Goal: Information Seeking & Learning: Learn about a topic

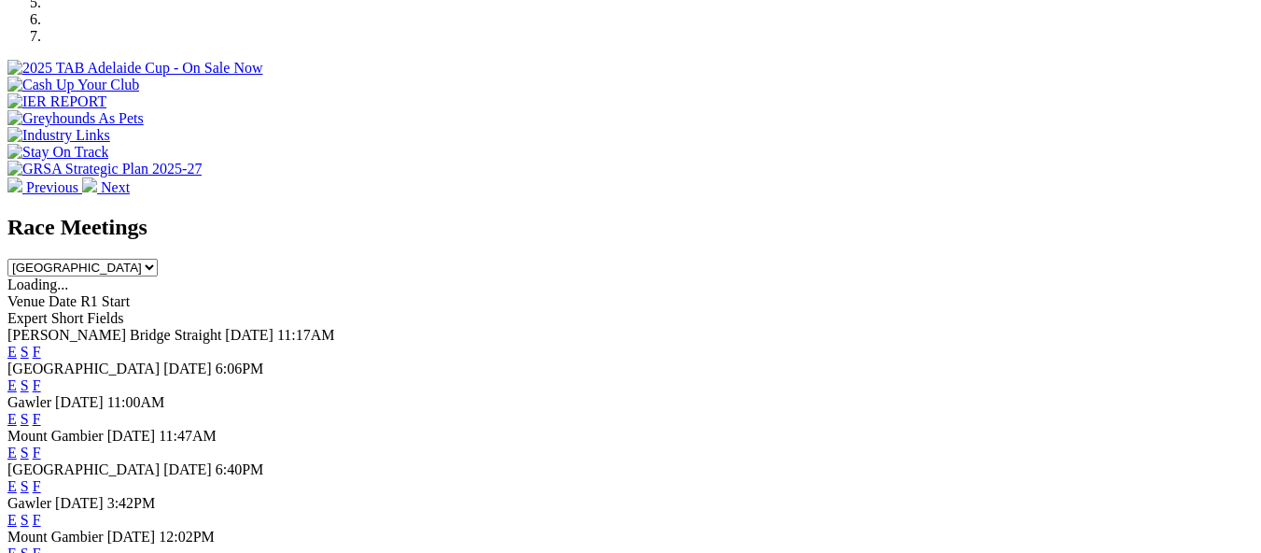
scroll to position [747, 0]
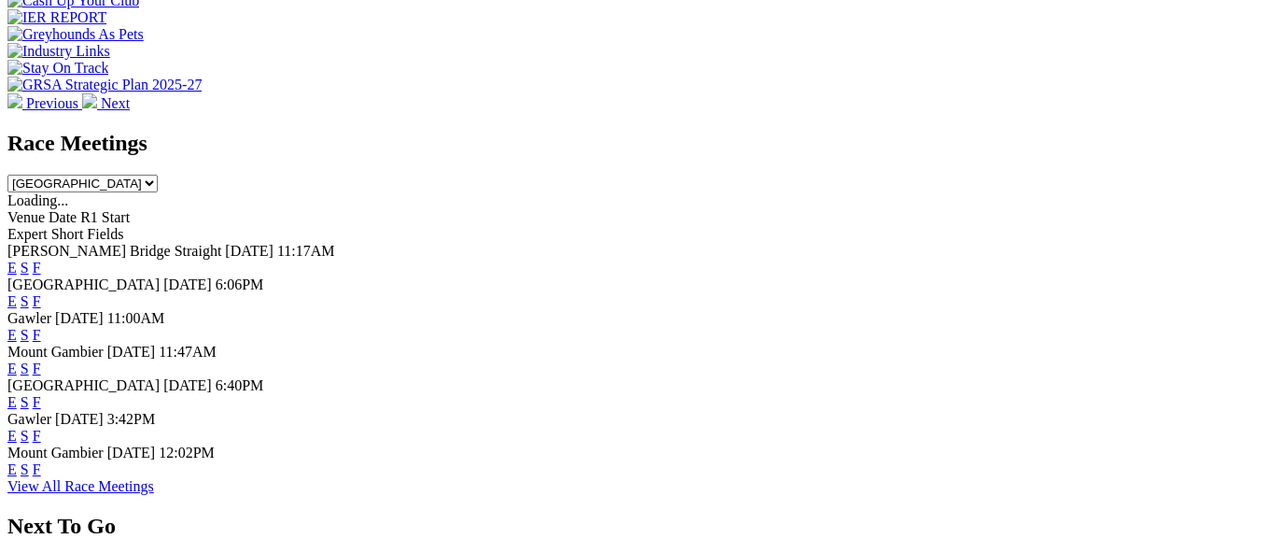
click at [17, 327] on link "E" at bounding box center [11, 335] width 9 height 16
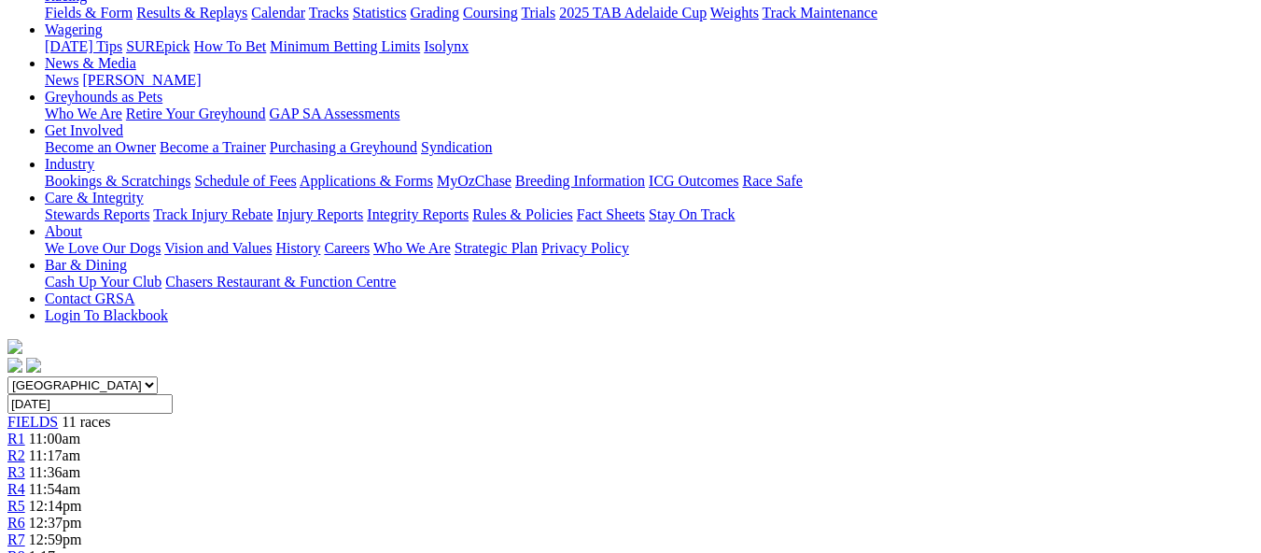
scroll to position [187, 0]
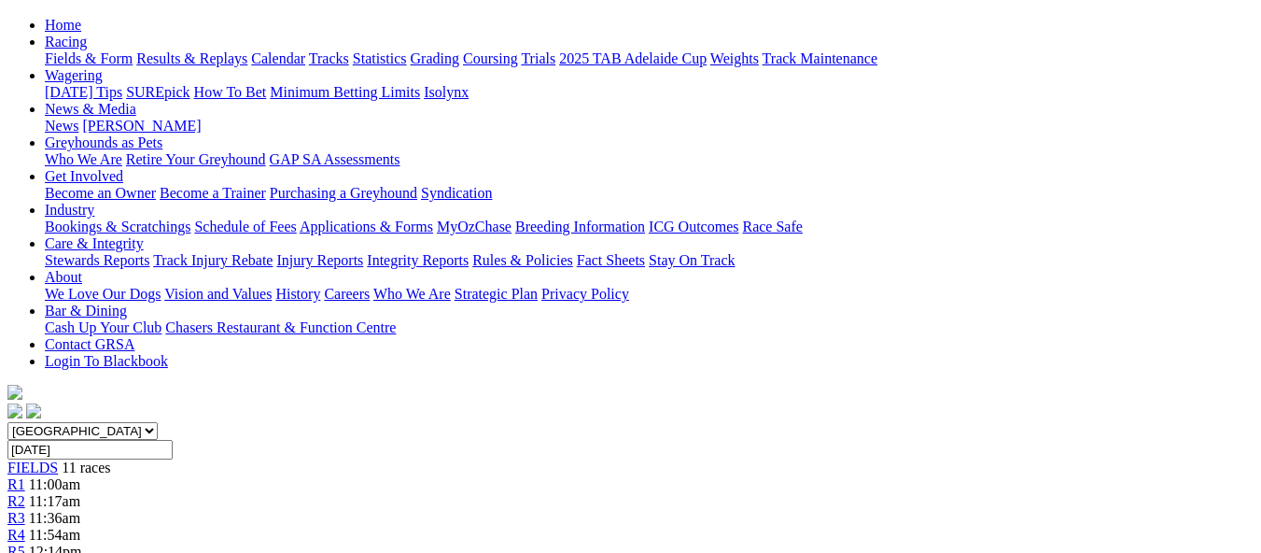
click at [289, 493] on div "R2 11:17am" at bounding box center [630, 501] width 1247 height 17
